Goal: Find specific page/section: Find specific page/section

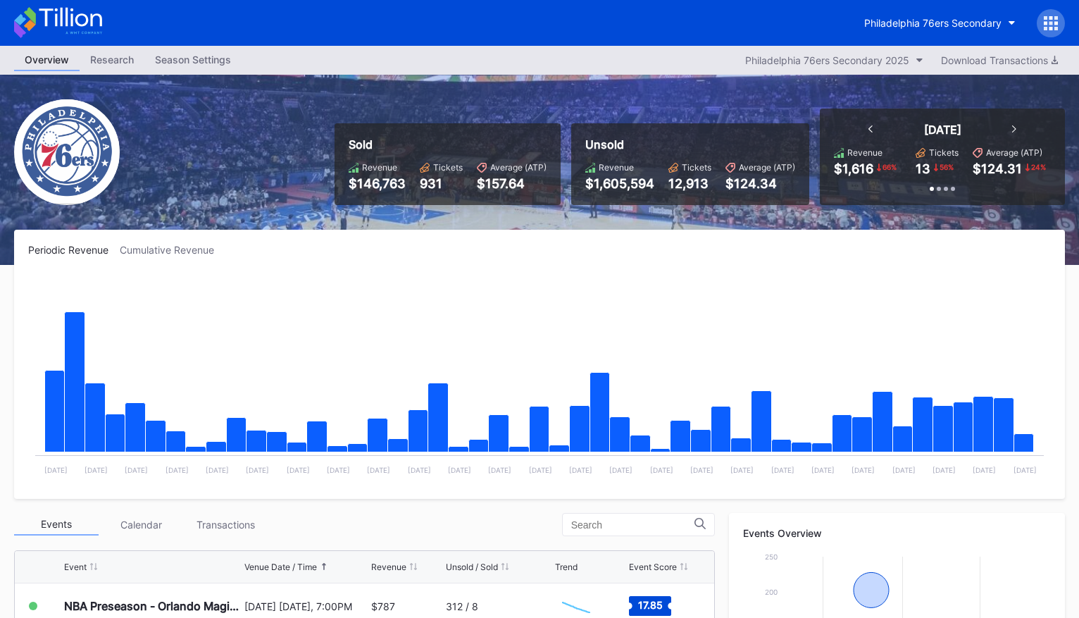
click at [55, 25] on icon at bounding box center [70, 17] width 63 height 19
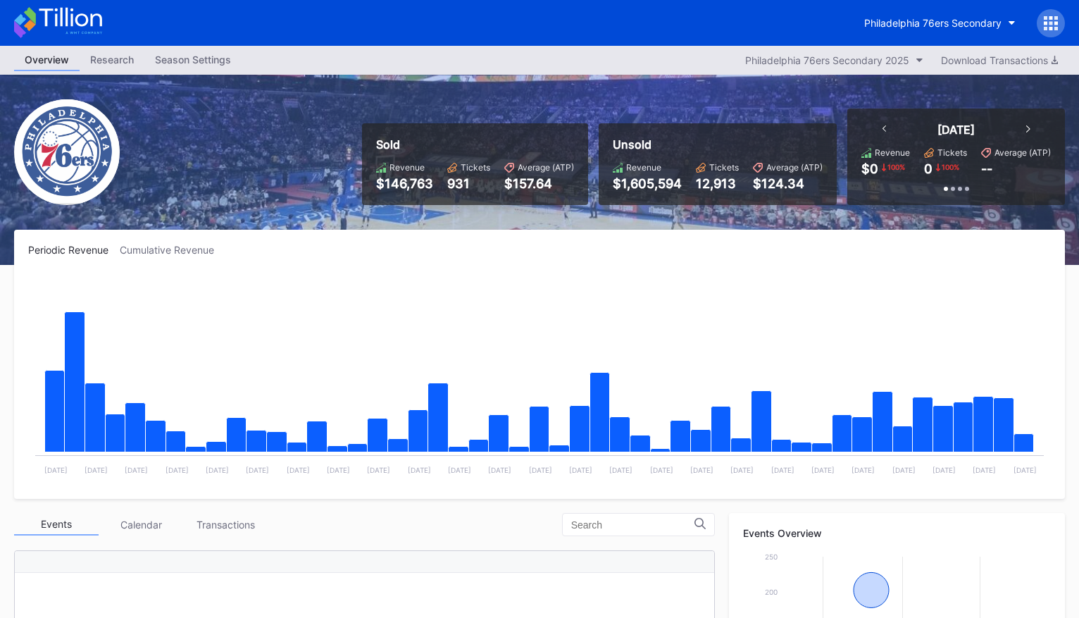
click at [82, 19] on icon at bounding box center [58, 22] width 88 height 31
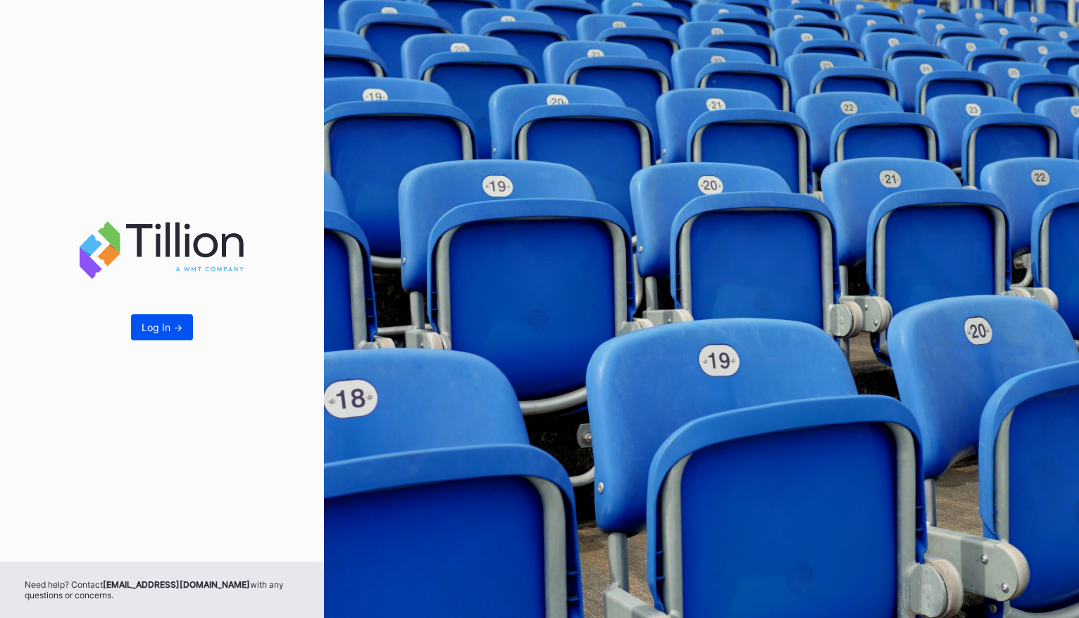
click at [160, 337] on button "Log In ->" at bounding box center [162, 327] width 62 height 26
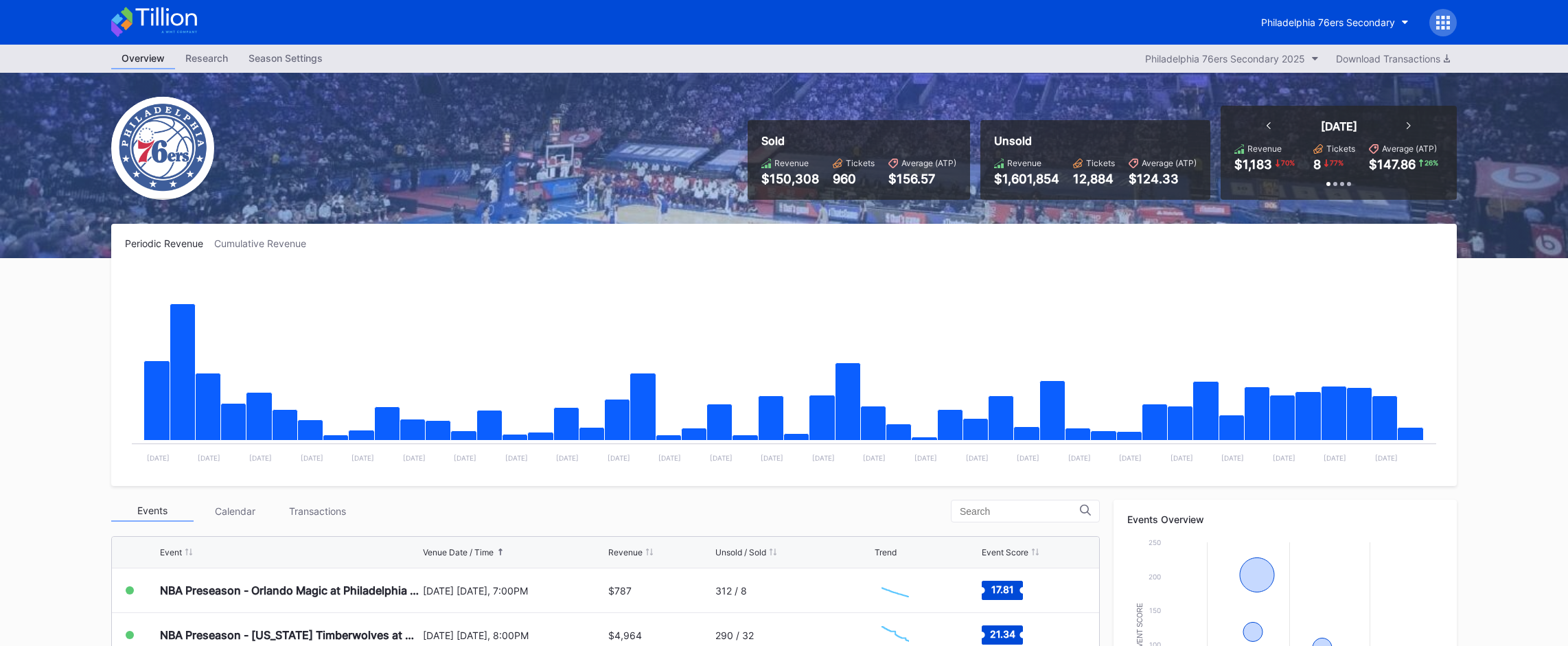
click at [196, 27] on icon at bounding box center [154, 21] width 86 height 30
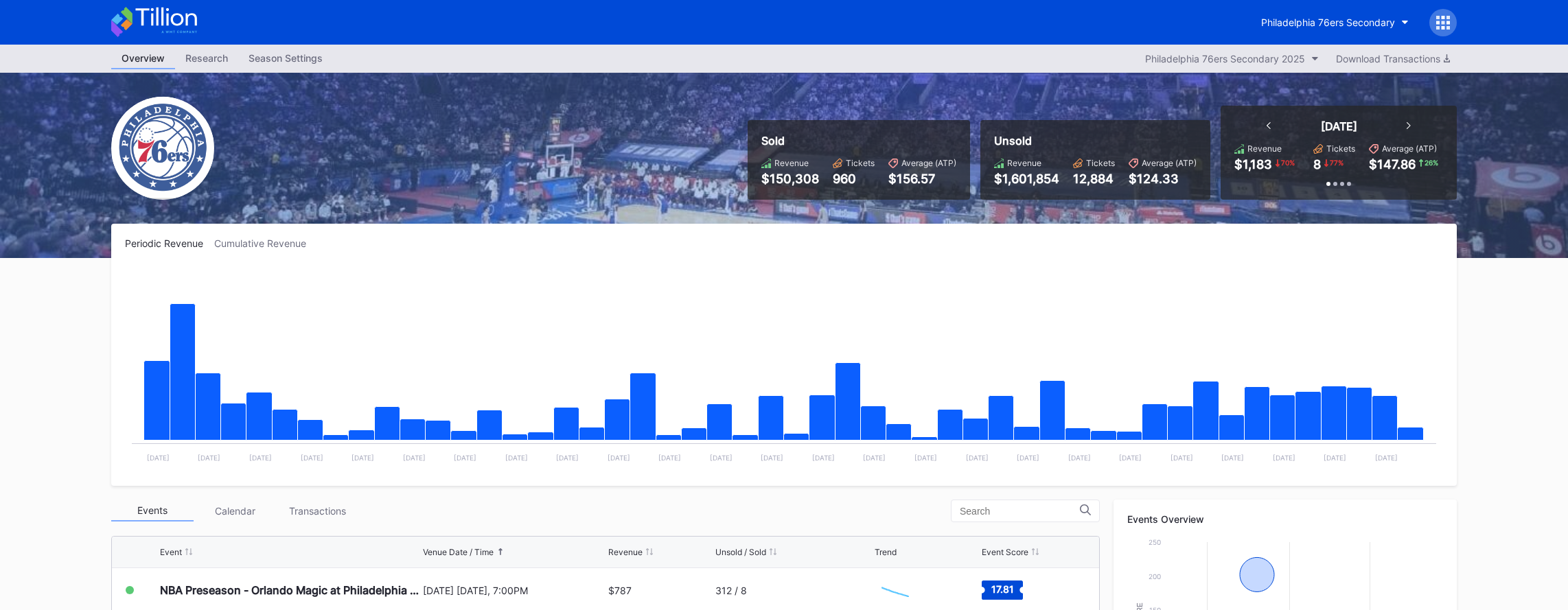
click at [162, 32] on icon at bounding box center [154, 21] width 86 height 30
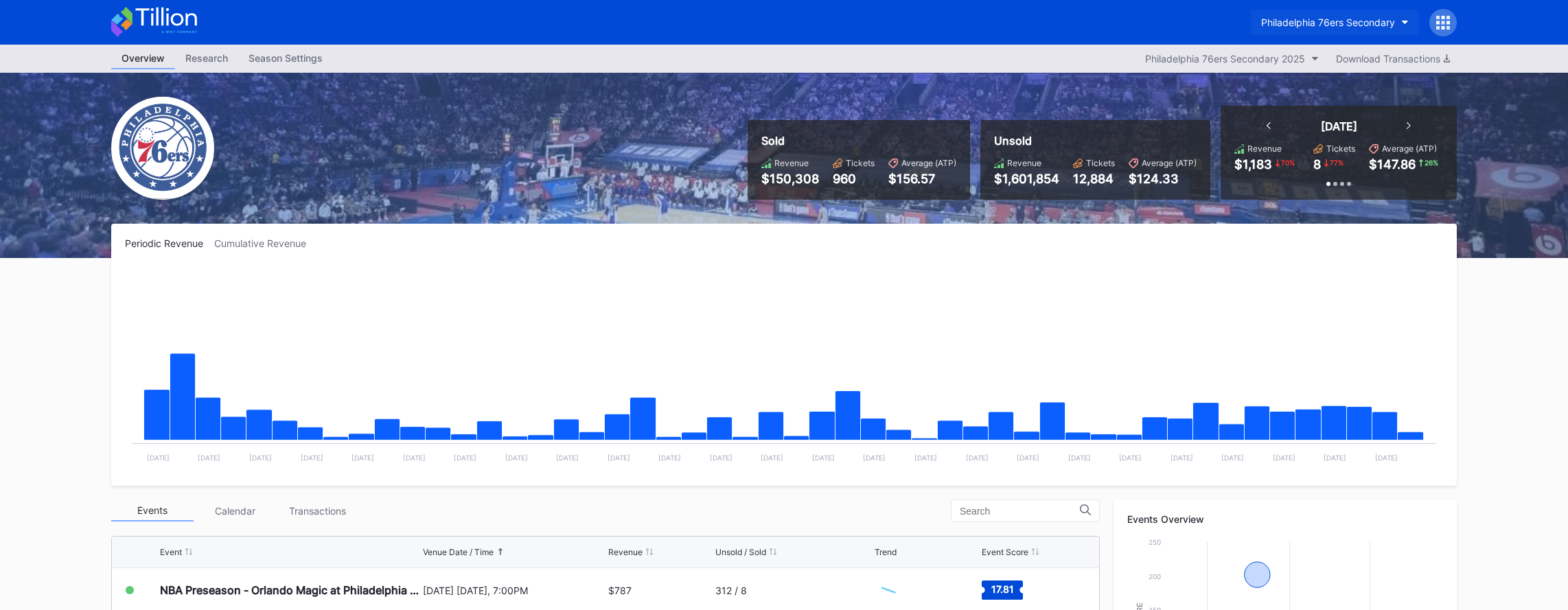
click at [1052, 19] on div "Philadelphia 76ers Secondary" at bounding box center [1327, 22] width 134 height 12
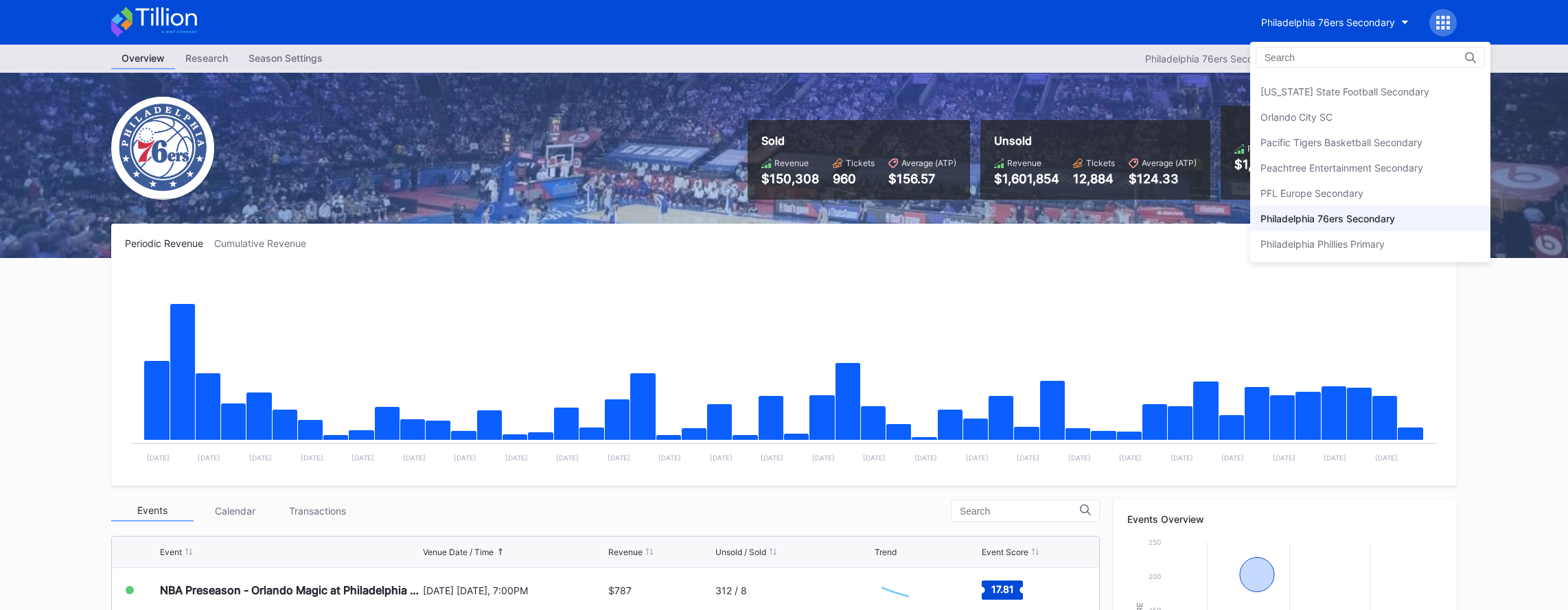
scroll to position [2861, 0]
click at [1052, 172] on div "Peachtree Entertainment Secondary" at bounding box center [1341, 172] width 163 height 12
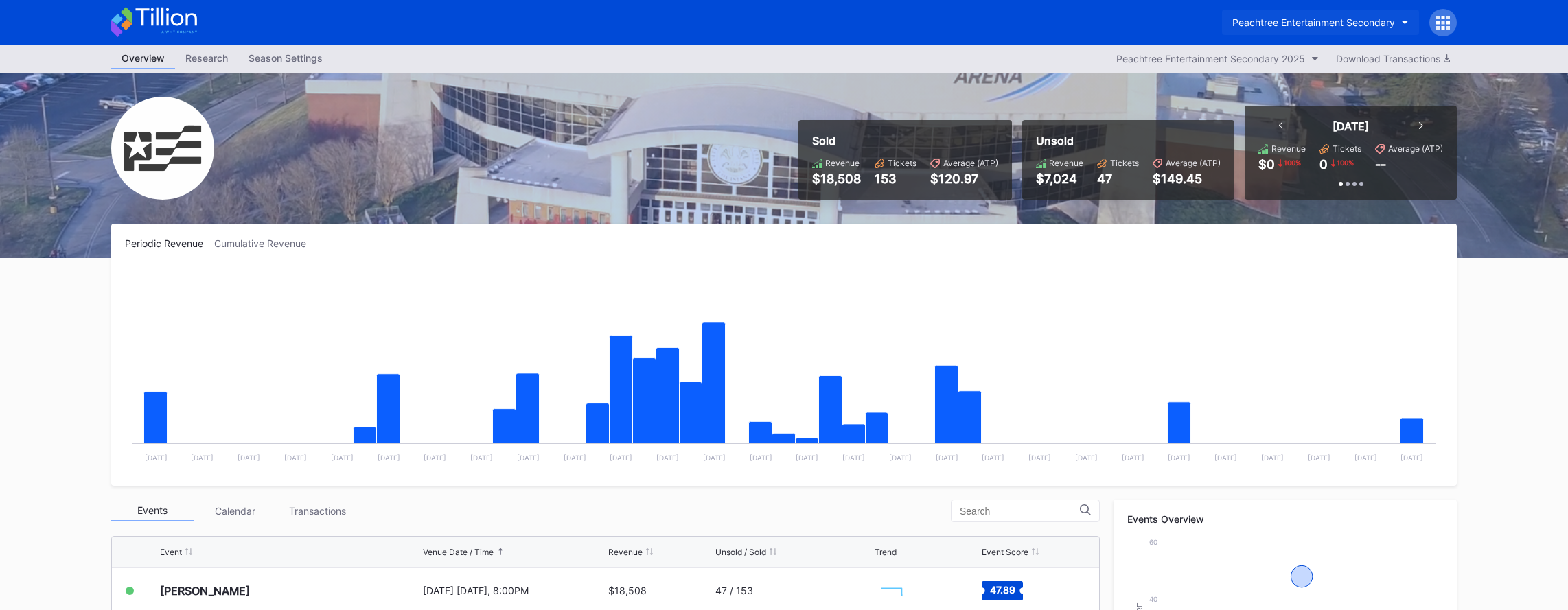
click at [1052, 23] on div "Peachtree Entertainment Secondary" at bounding box center [1314, 22] width 163 height 12
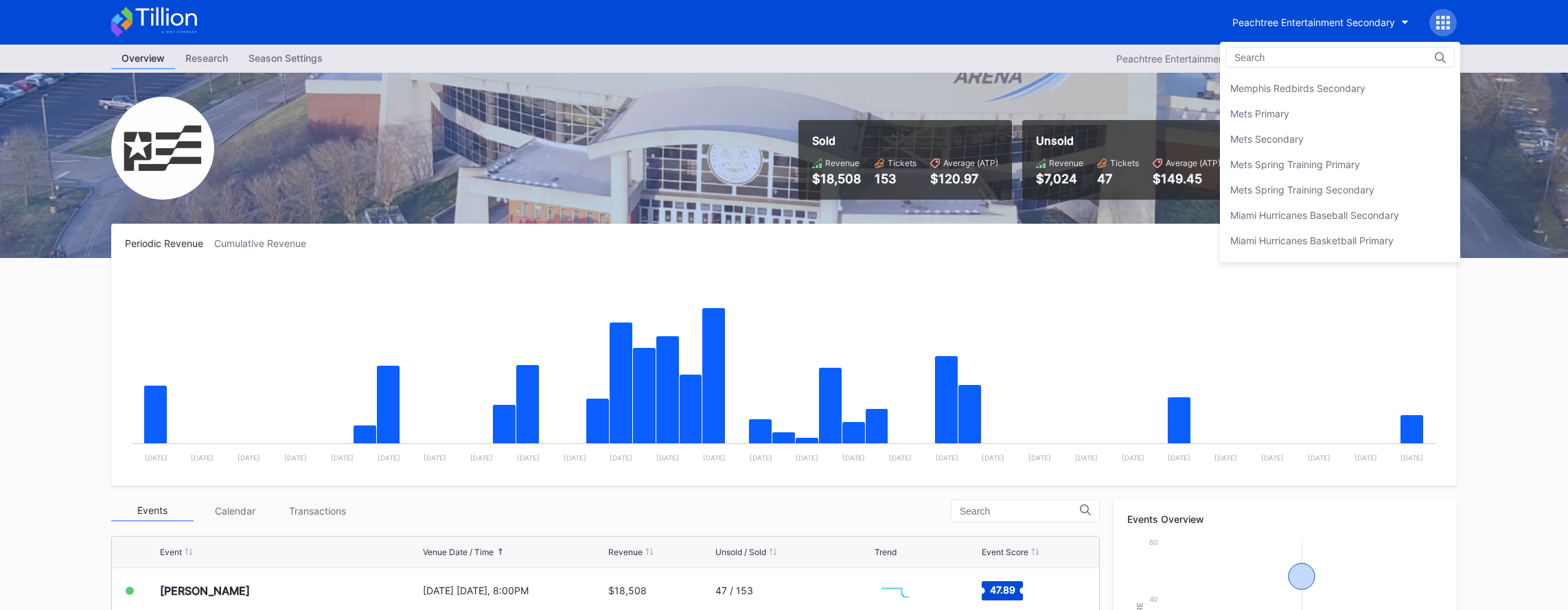
scroll to position [2106, 0]
click at [1052, 132] on div "Mets Secondary" at bounding box center [1340, 139] width 241 height 25
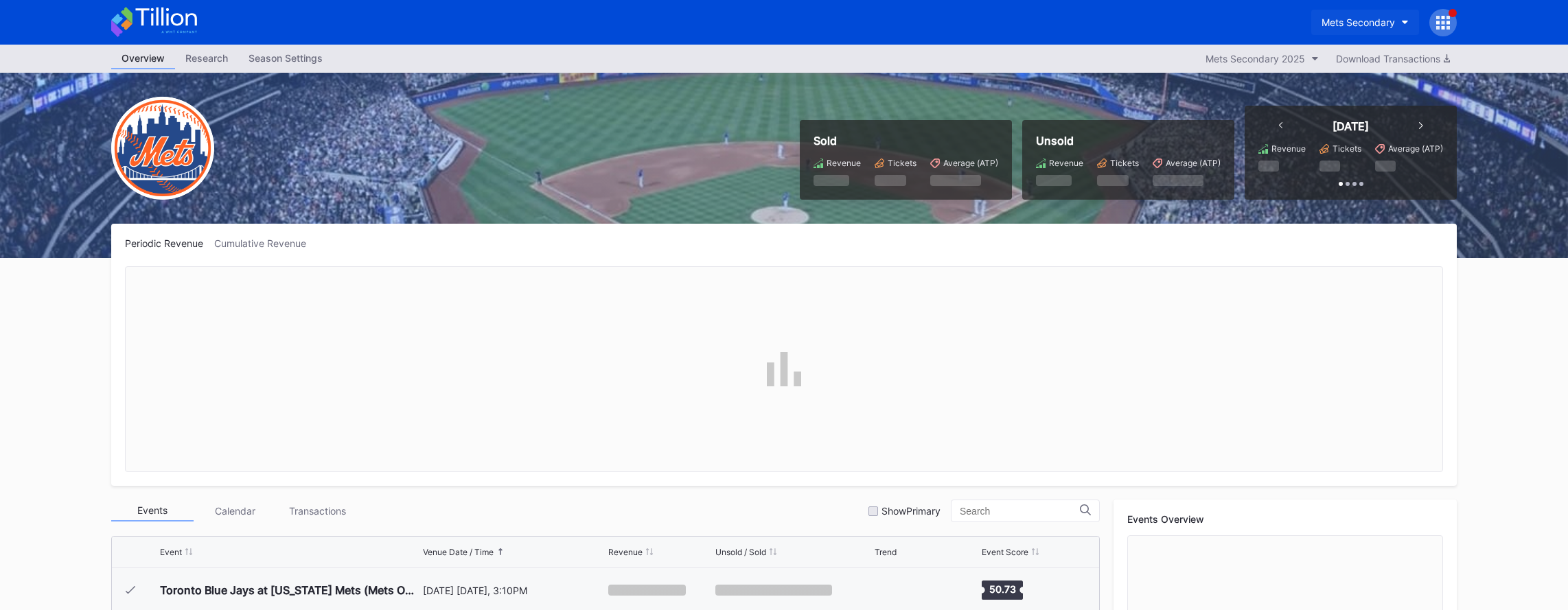
scroll to position [3477, 0]
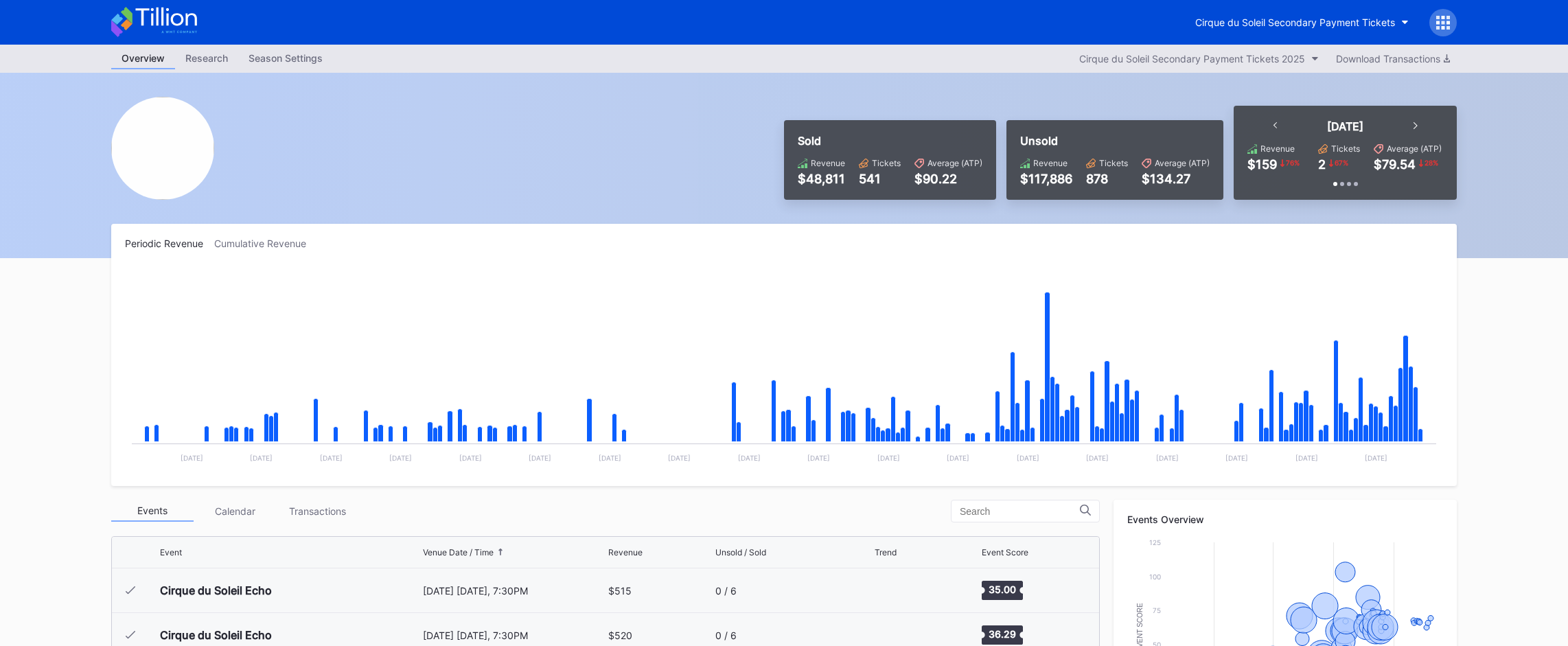
scroll to position [3034, 0]
click at [1272, 24] on div "Cirque du Soleil Secondary Payment Tickets" at bounding box center [1294, 22] width 200 height 12
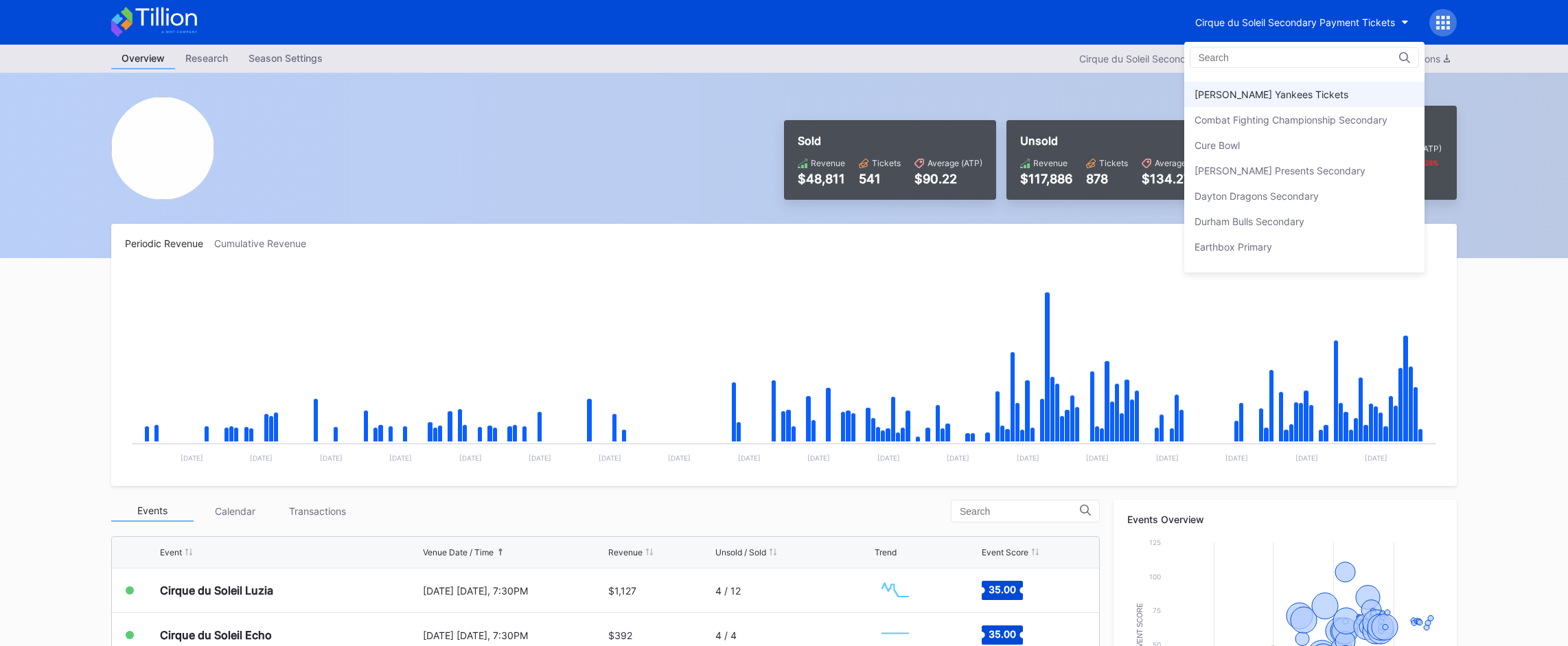
scroll to position [912, 0]
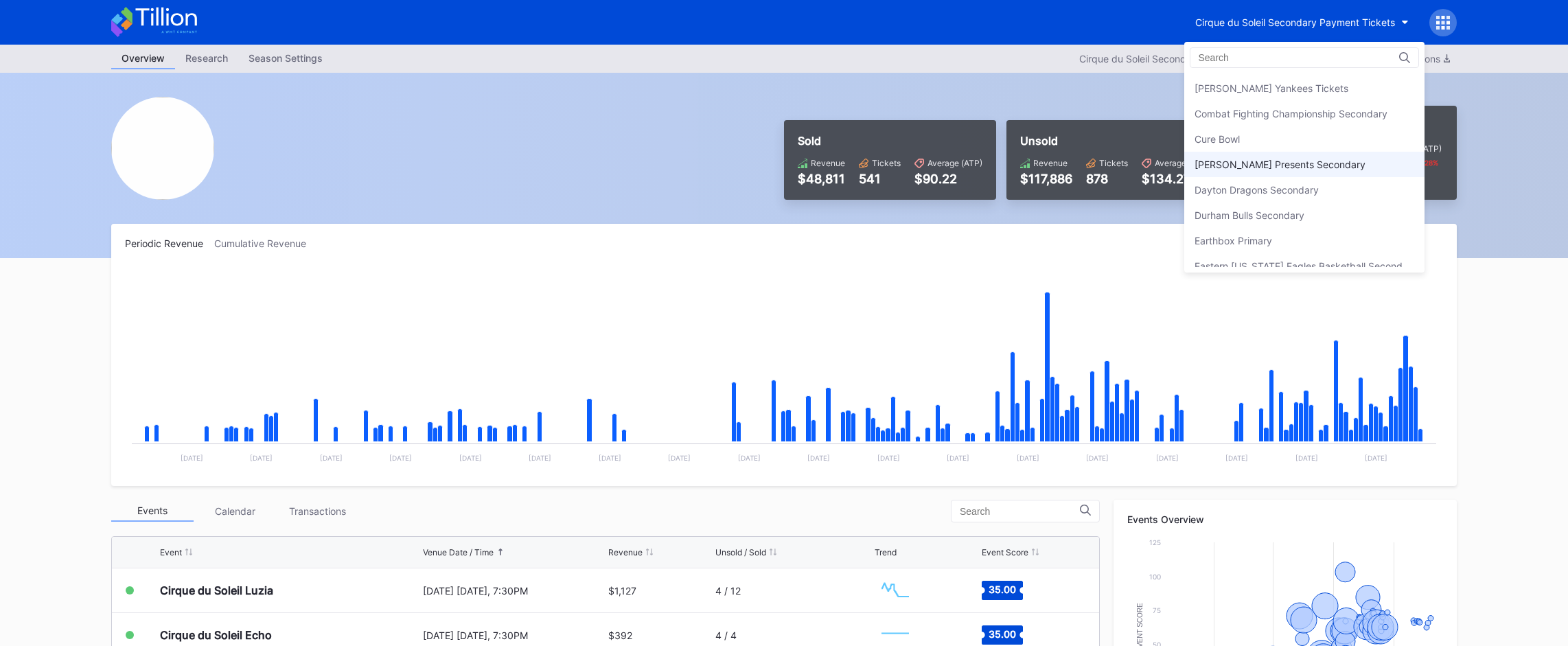
click at [1253, 169] on div "Danny Wimmer Presents Secondary" at bounding box center [1280, 165] width 171 height 12
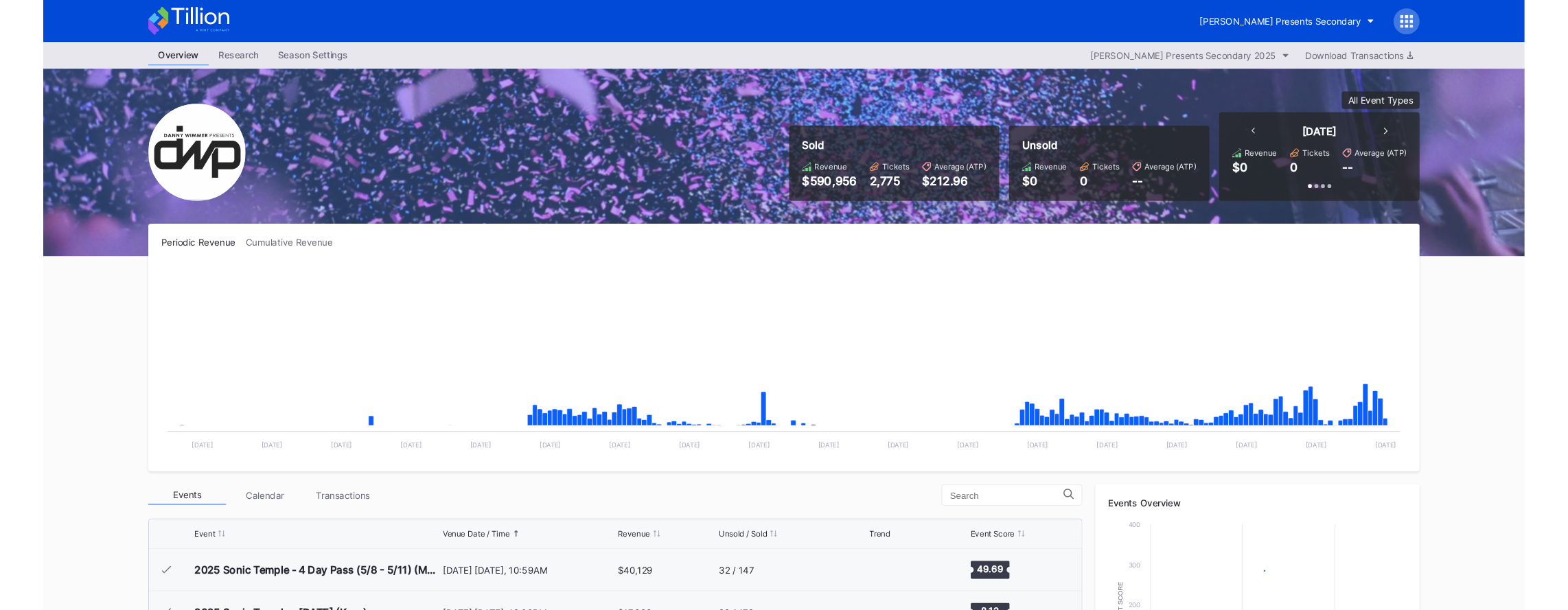
scroll to position [442, 0]
